Goal: Task Accomplishment & Management: Use online tool/utility

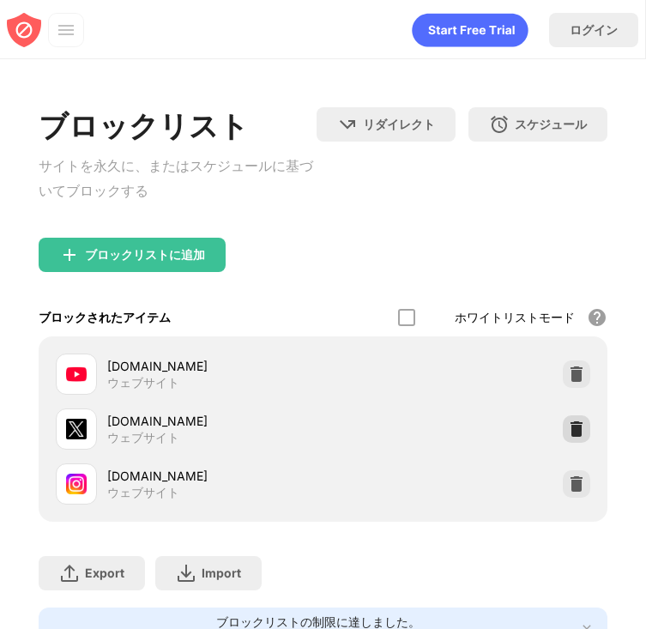
click at [572, 430] on img at bounding box center [576, 429] width 17 height 17
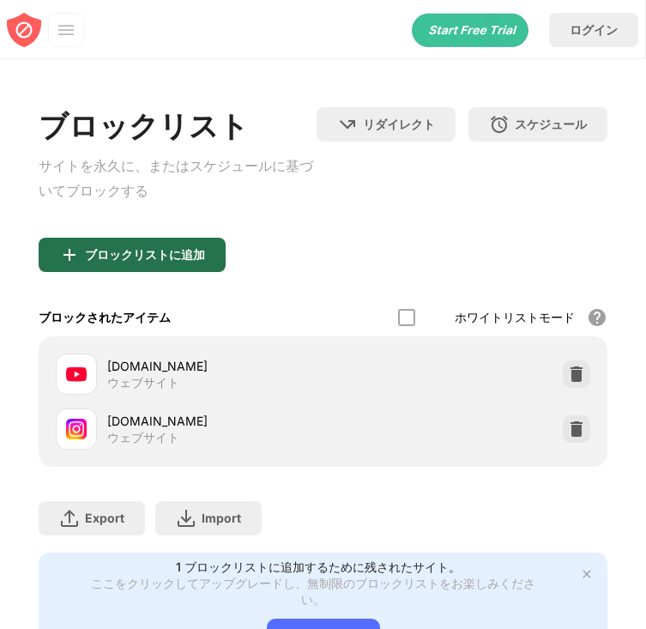
click at [199, 260] on div "ブロックリストに追加" at bounding box center [145, 255] width 120 height 14
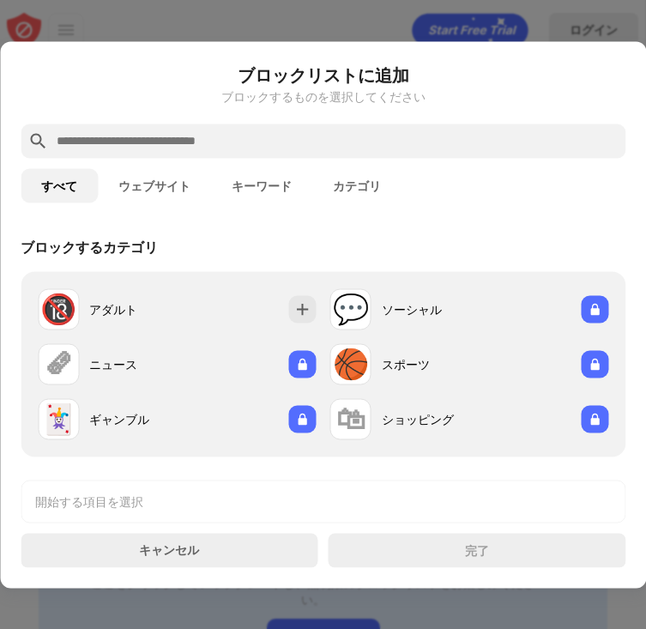
click at [285, 135] on input "text" at bounding box center [337, 140] width 564 height 21
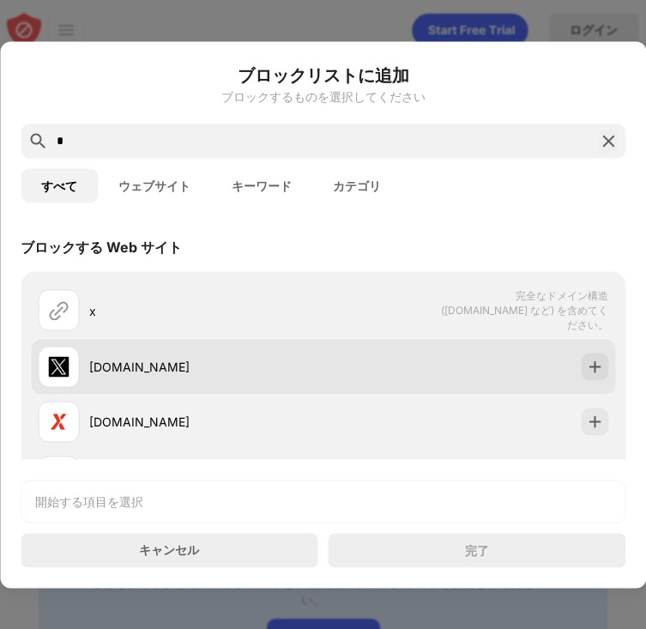
type input "*"
click at [263, 371] on div "[DOMAIN_NAME]" at bounding box center [206, 367] width 234 height 18
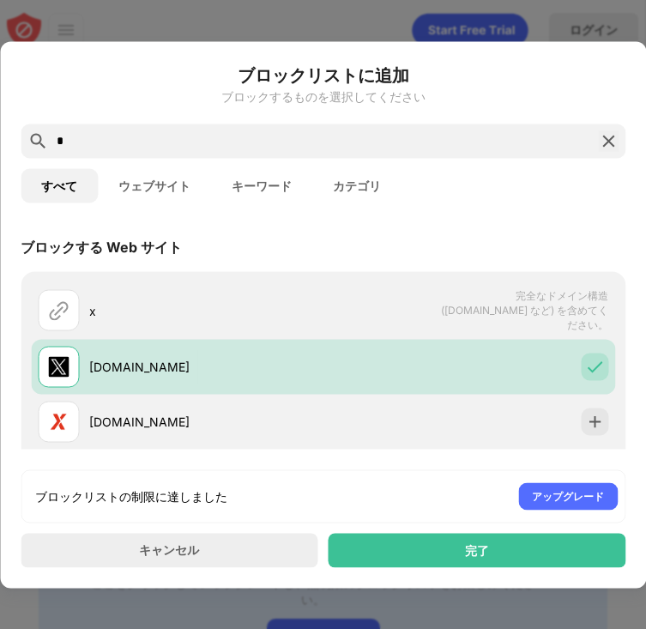
click at [390, 553] on div "完了" at bounding box center [478, 550] width 298 height 34
